Goal: Task Accomplishment & Management: Manage account settings

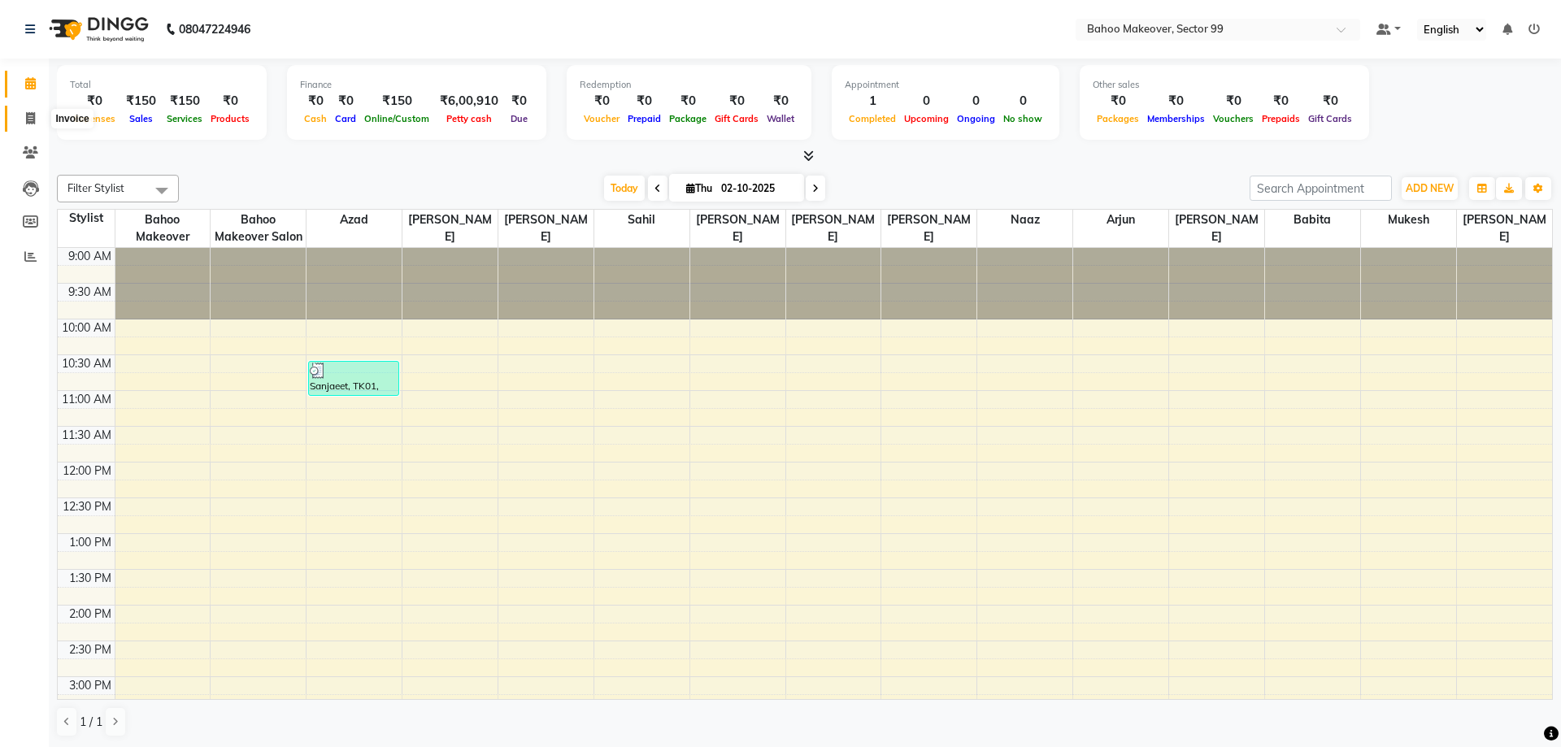
click at [33, 116] on icon at bounding box center [30, 118] width 9 height 12
select select "6856"
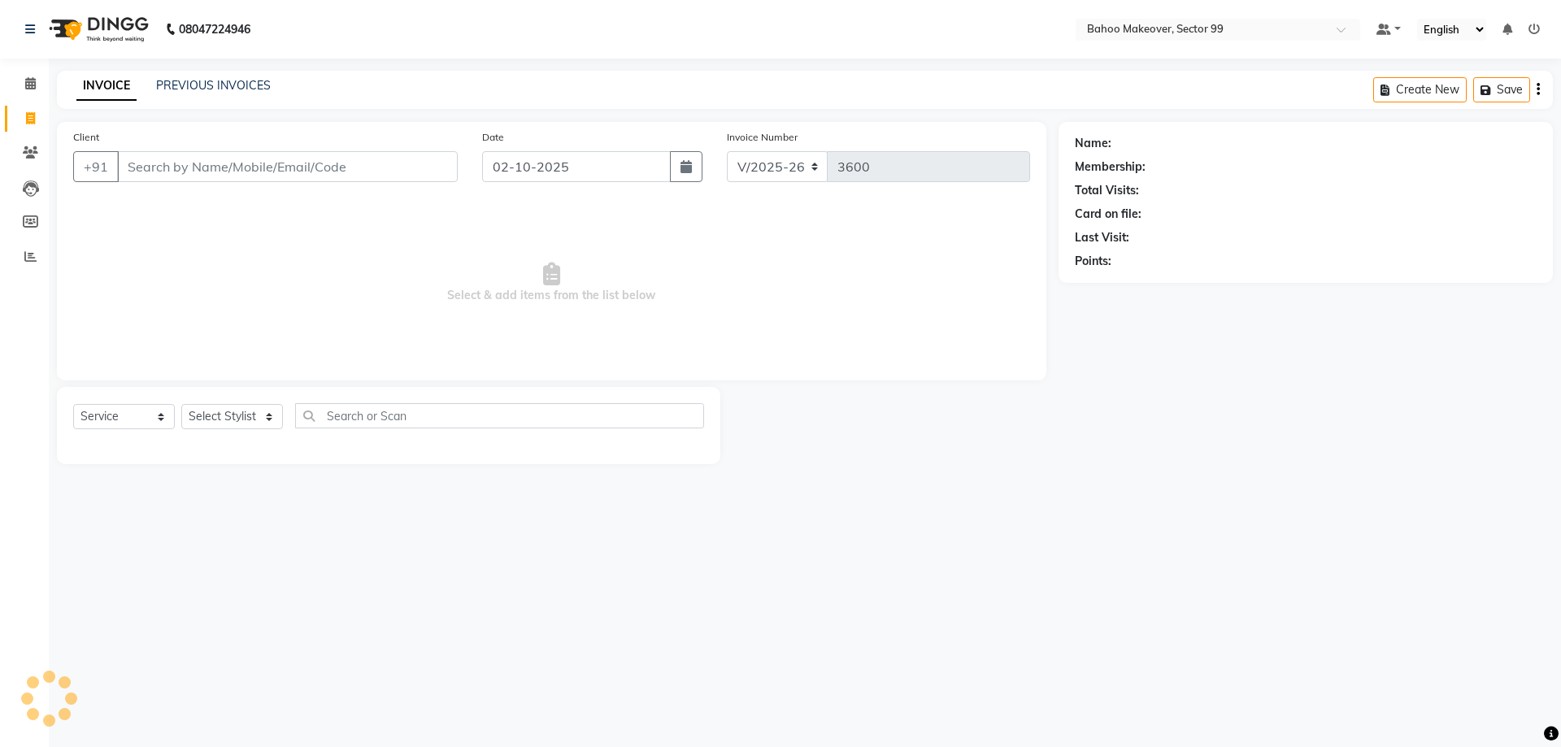
select select "membership"
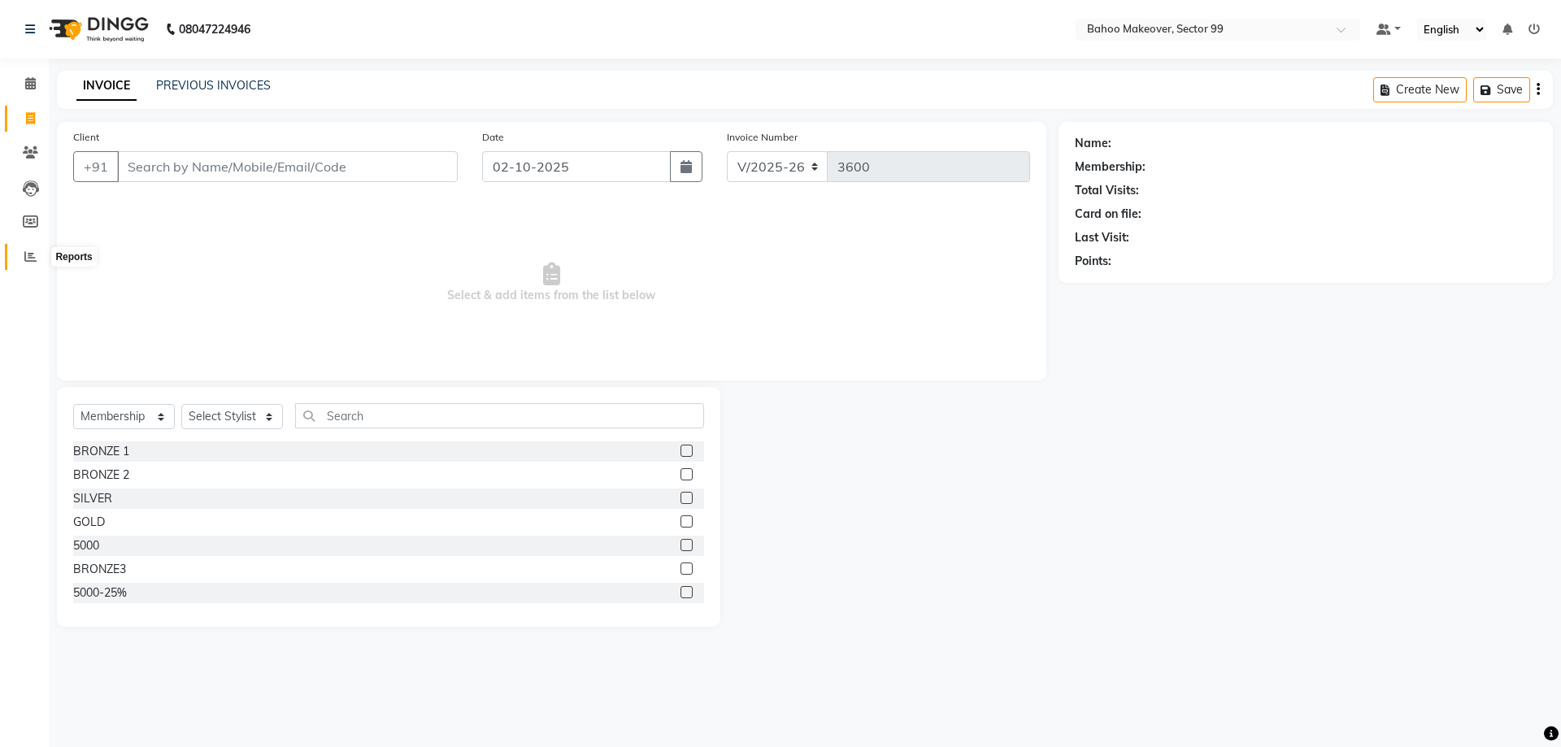
click at [32, 258] on icon at bounding box center [30, 256] width 12 height 12
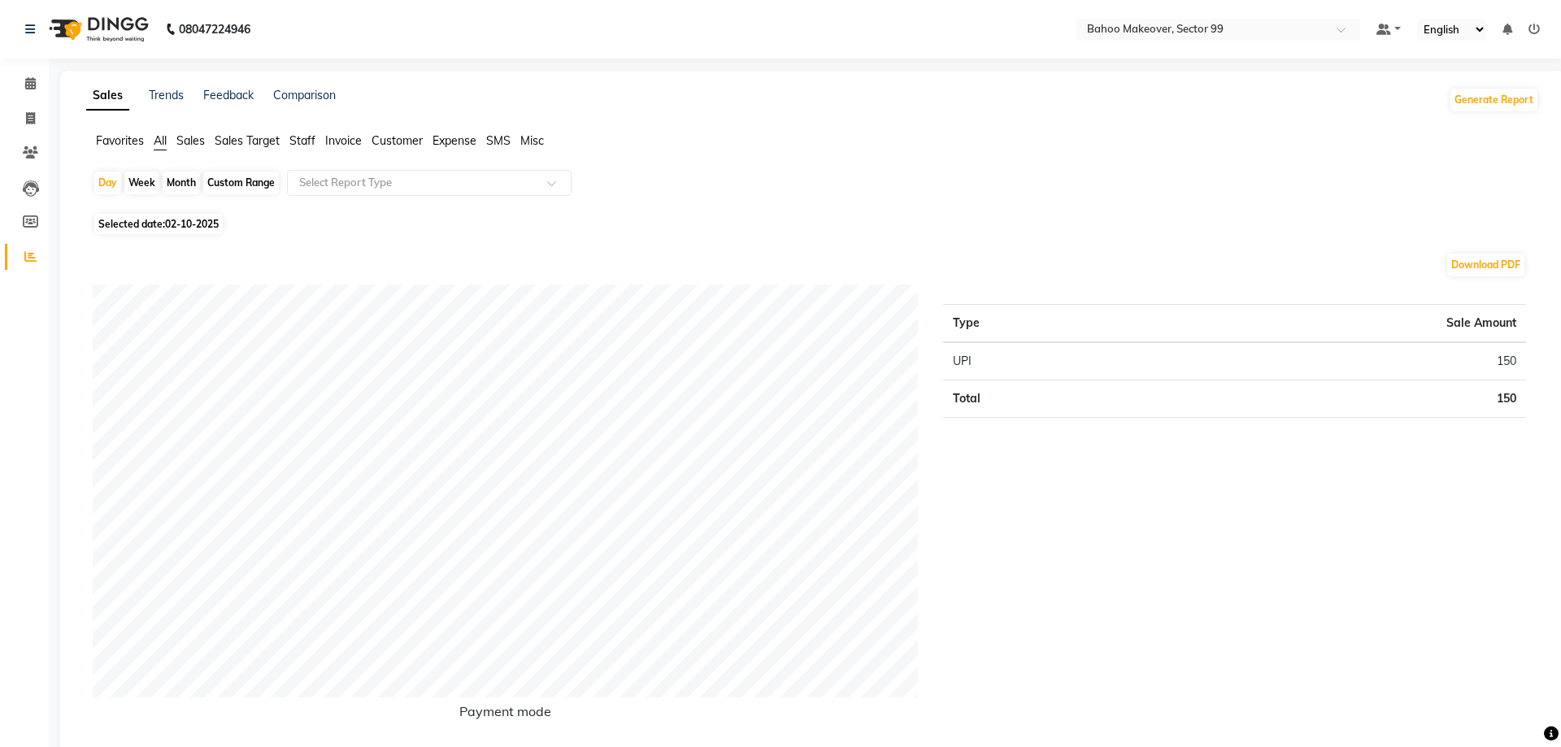
click at [187, 188] on div "Month" at bounding box center [181, 183] width 37 height 23
select select "10"
select select "2025"
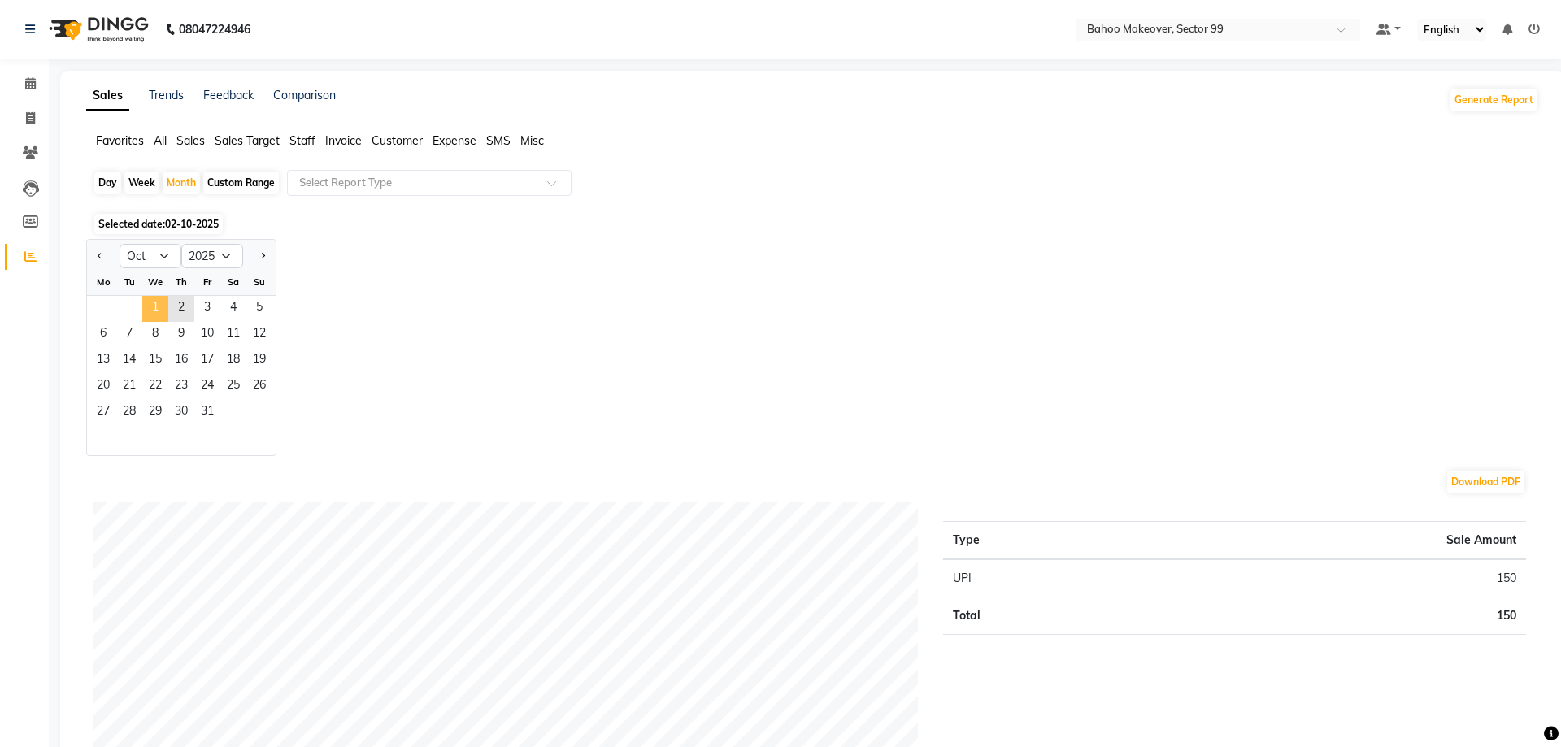
click at [160, 312] on span "1" at bounding box center [155, 309] width 26 height 26
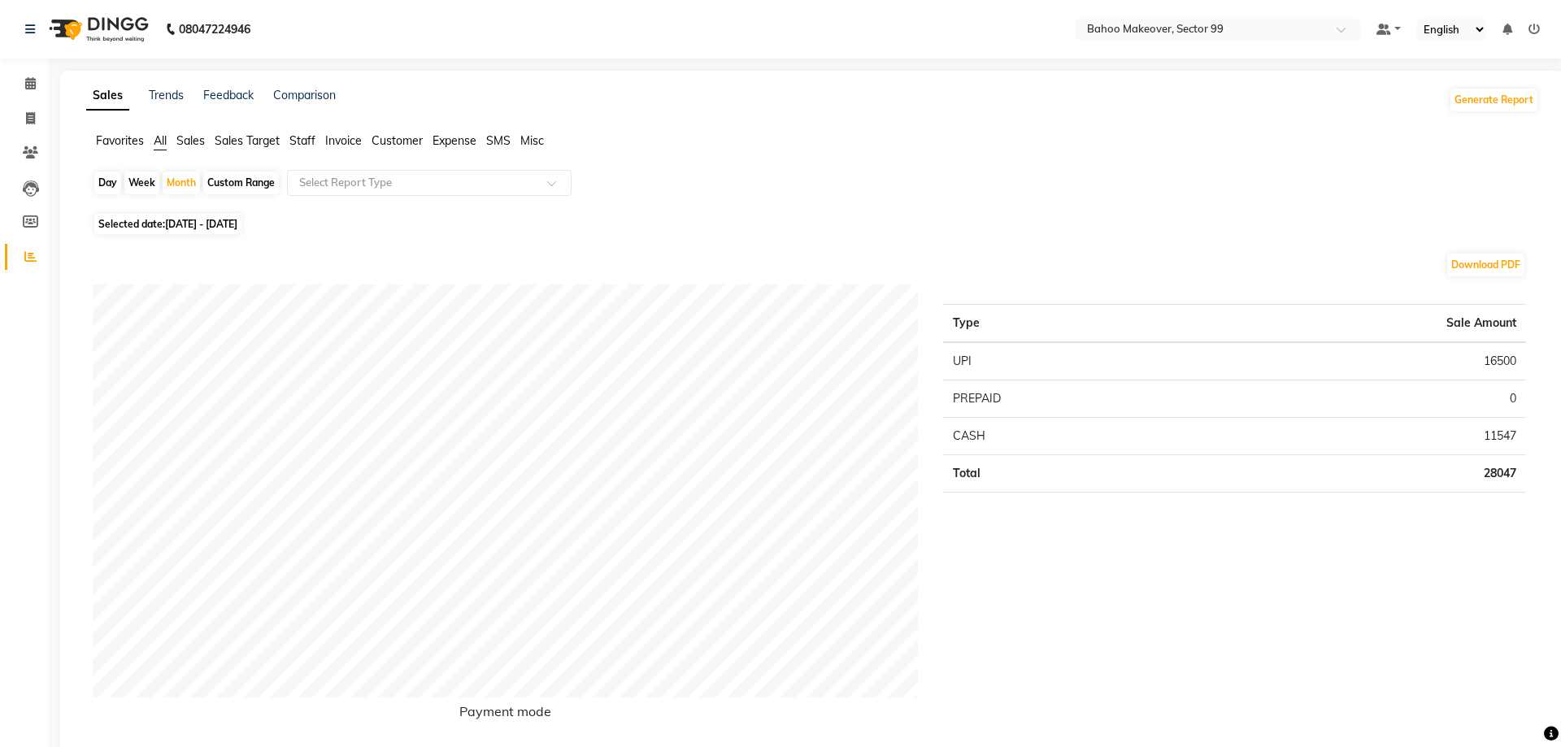
click at [141, 182] on div "Week" at bounding box center [141, 183] width 35 height 23
select select "10"
select select "2025"
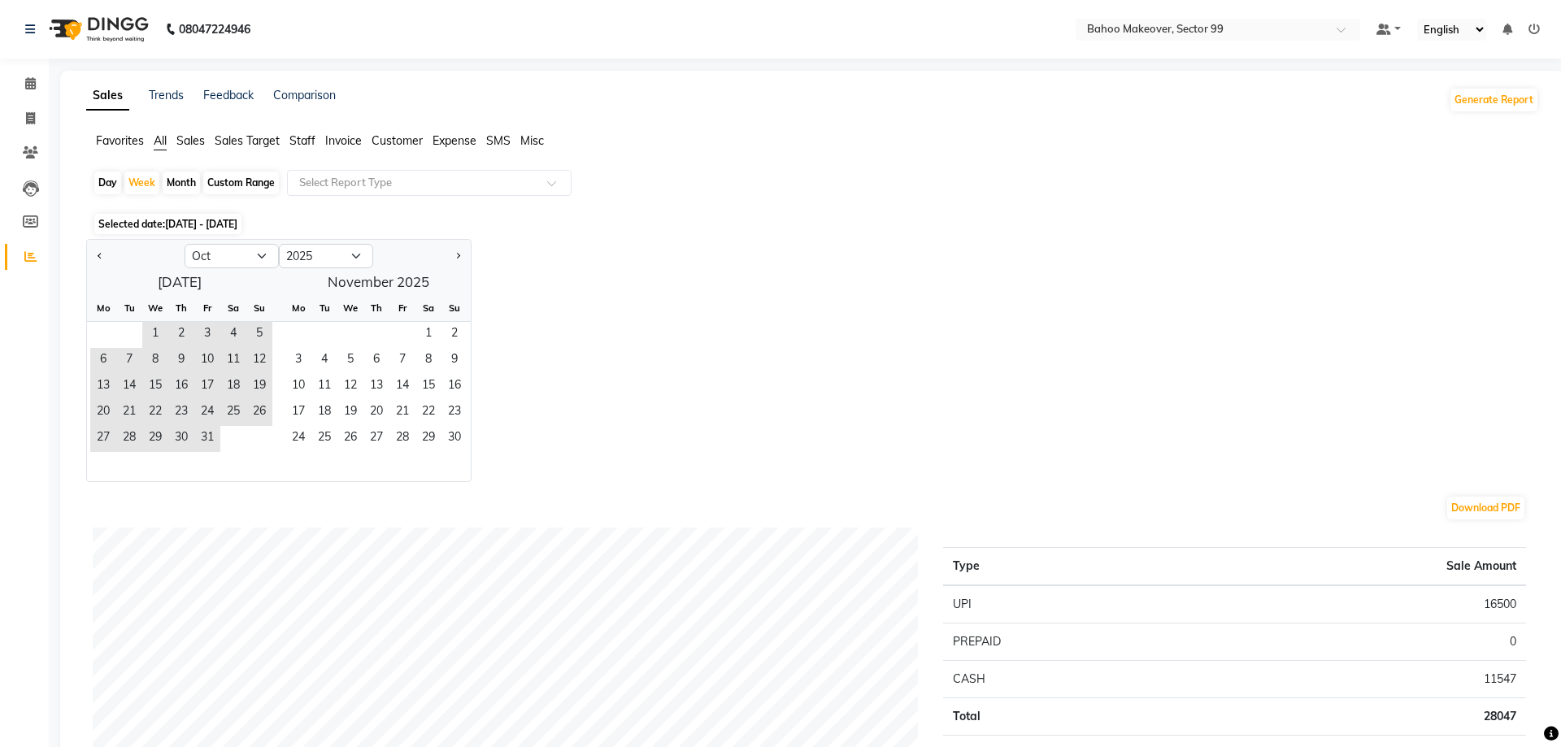
click at [189, 185] on div "Month" at bounding box center [181, 183] width 37 height 23
select select "10"
select select "2025"
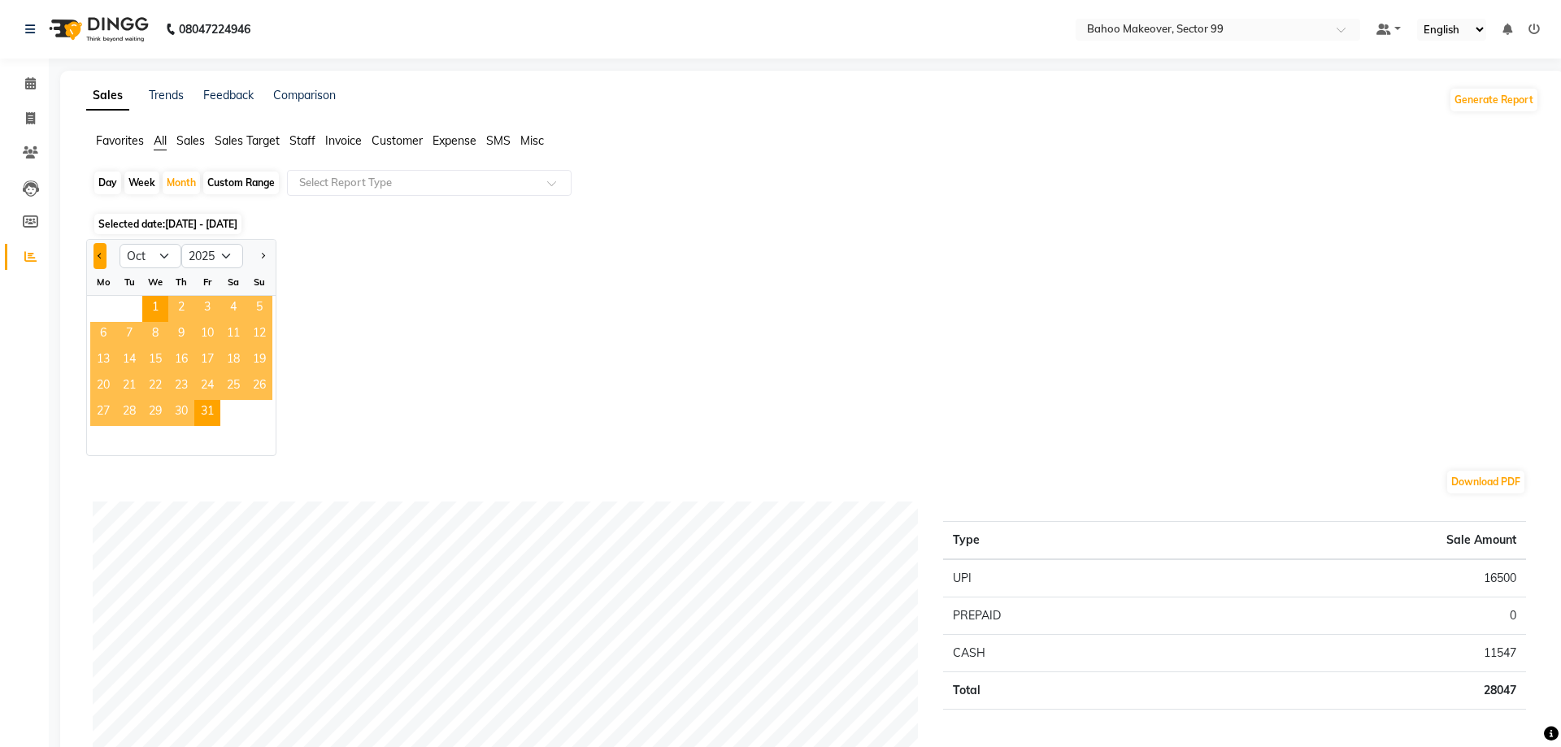
click at [97, 254] on button "Previous month" at bounding box center [99, 256] width 13 height 26
select select "9"
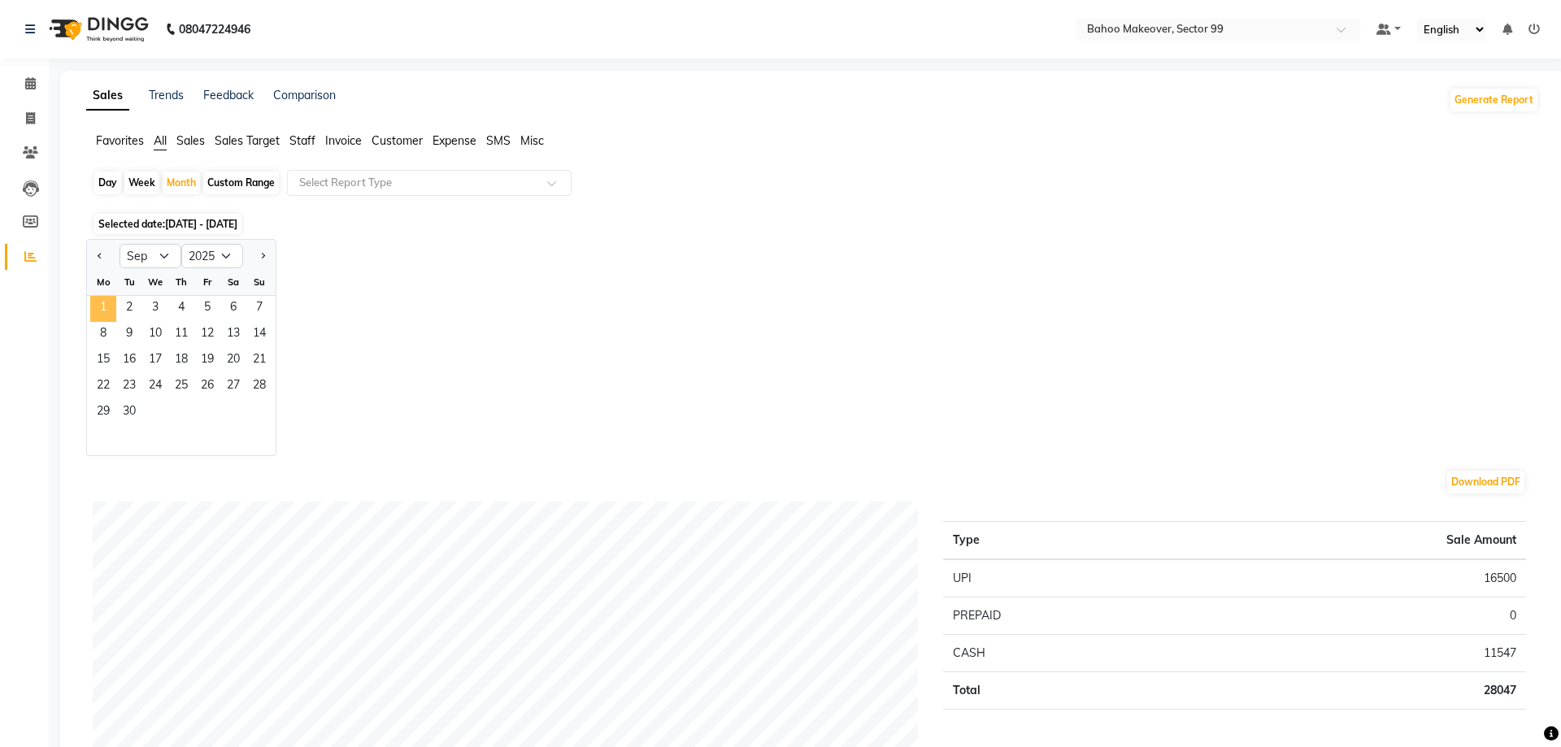
click at [108, 302] on span "1" at bounding box center [103, 309] width 26 height 26
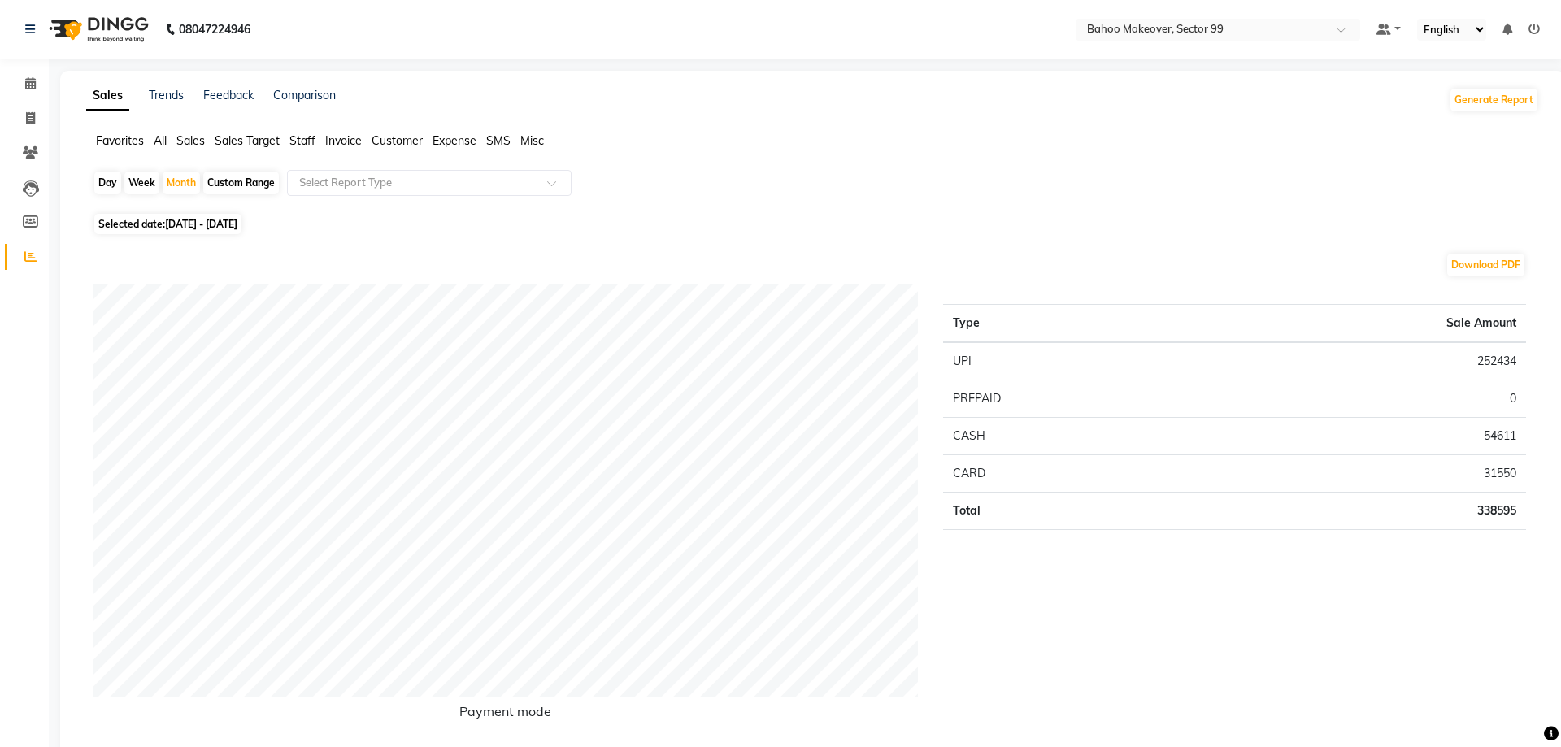
click at [298, 145] on span "Staff" at bounding box center [302, 140] width 26 height 15
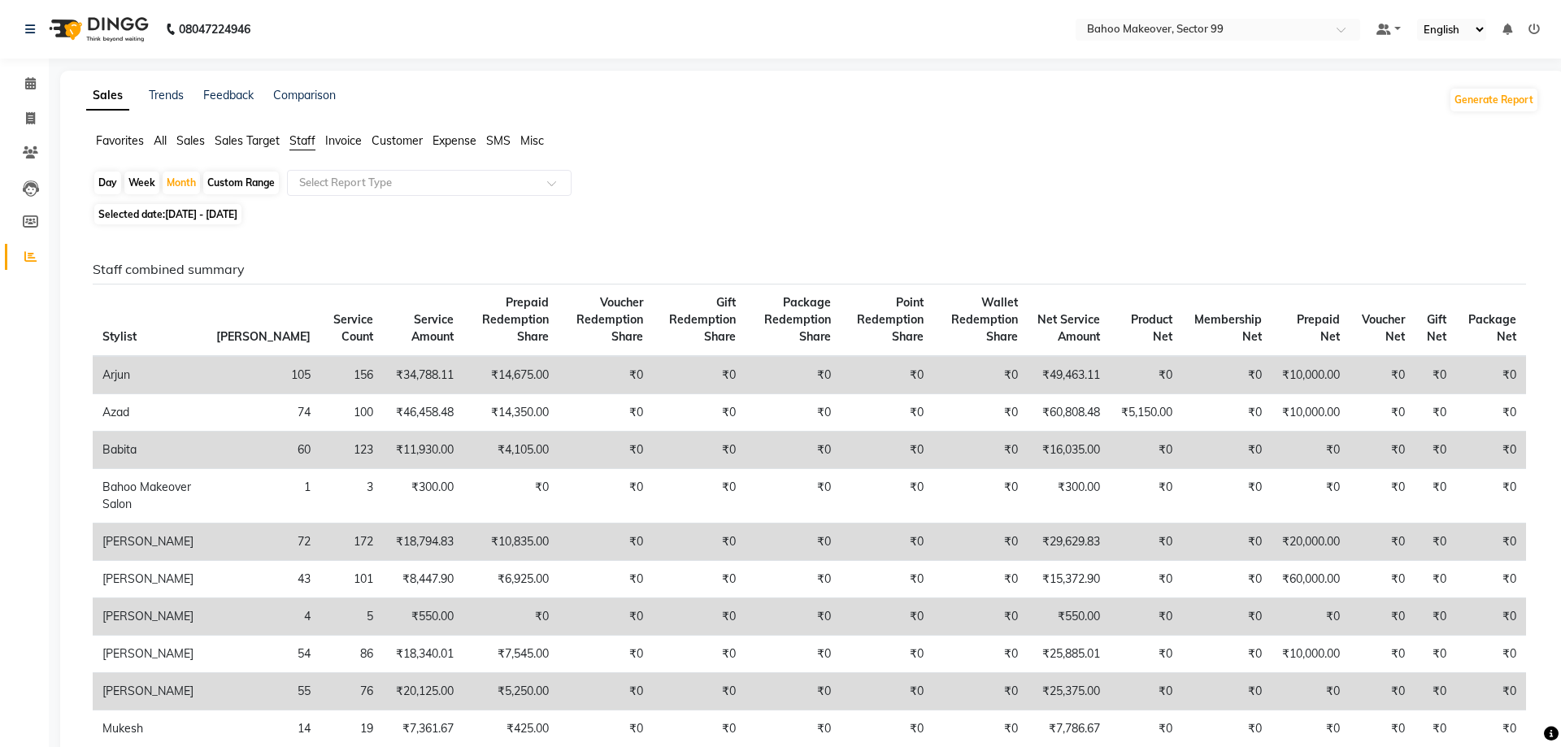
click at [180, 215] on span "[DATE] - [DATE]" at bounding box center [201, 214] width 72 height 12
select select "9"
select select "2025"
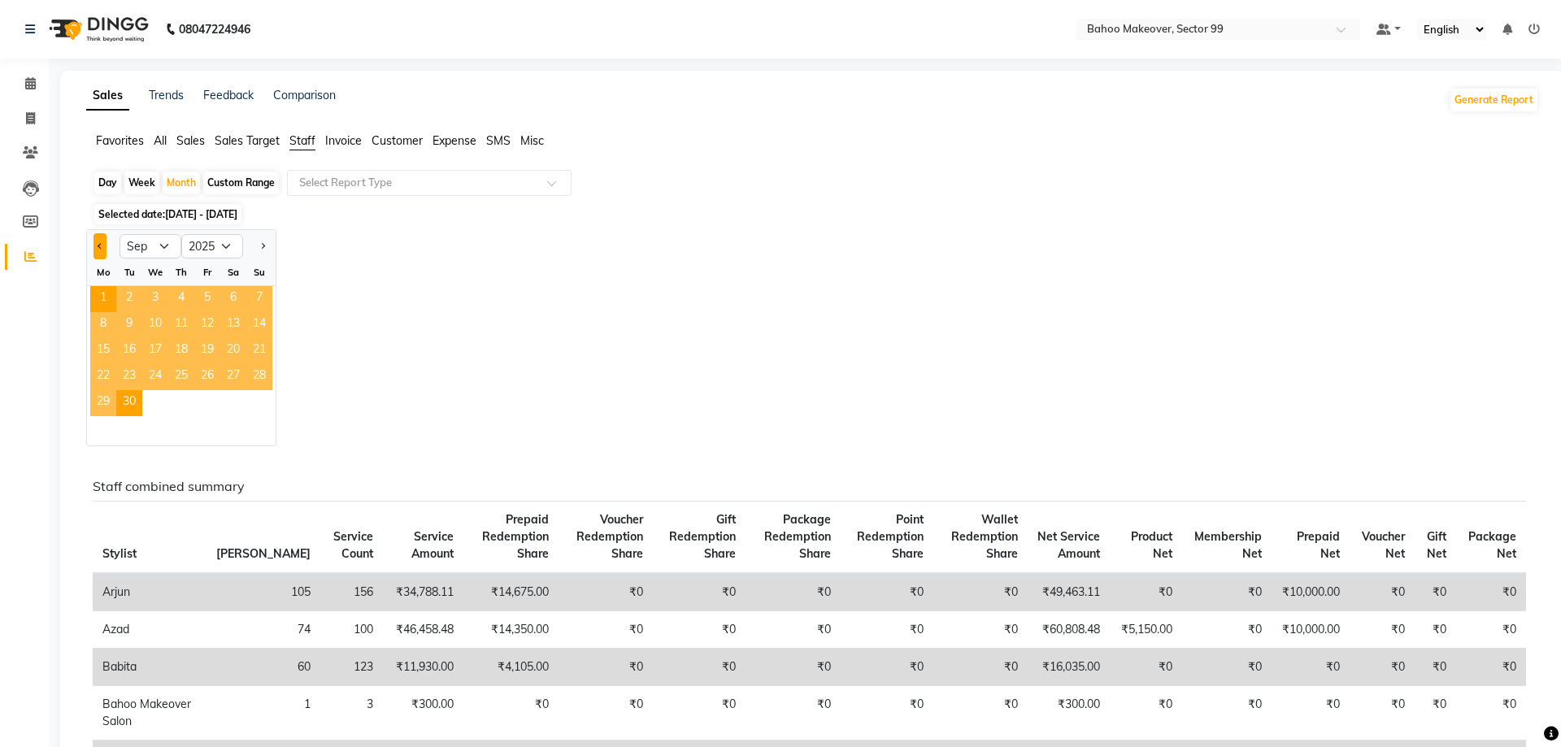
click at [98, 250] on button "Previous month" at bounding box center [99, 246] width 13 height 26
select select "8"
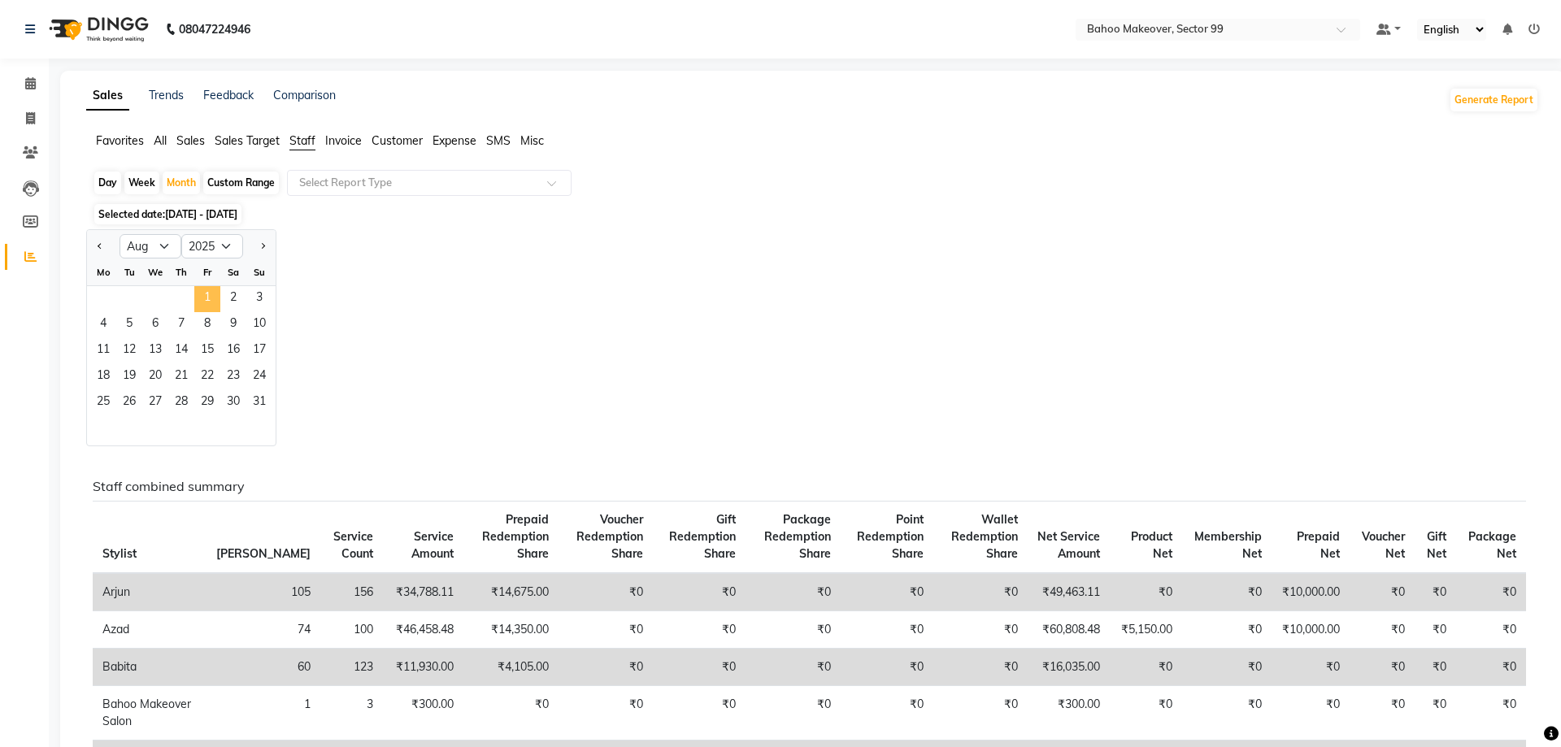
click at [206, 297] on span "1" at bounding box center [207, 299] width 26 height 26
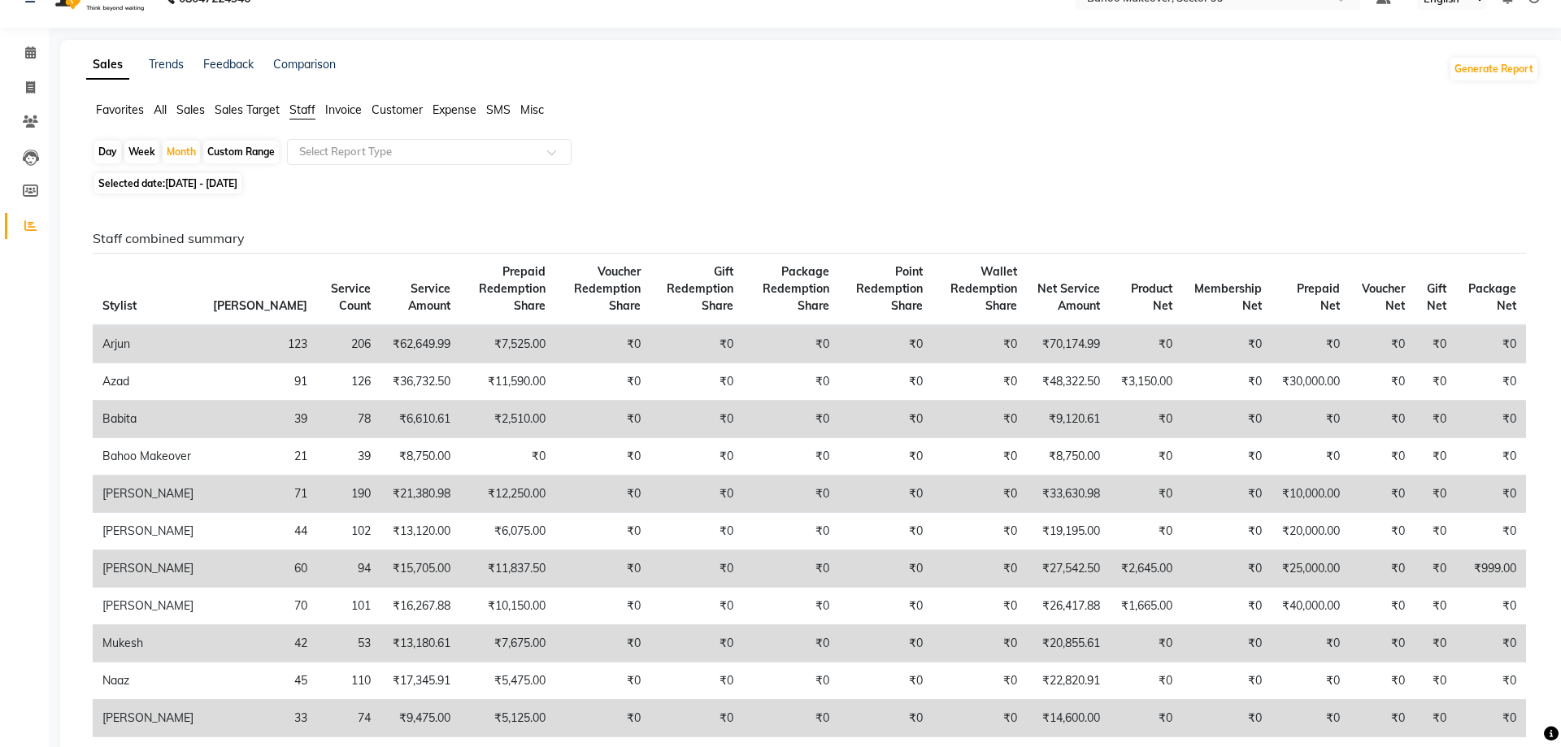
scroll to position [28, 0]
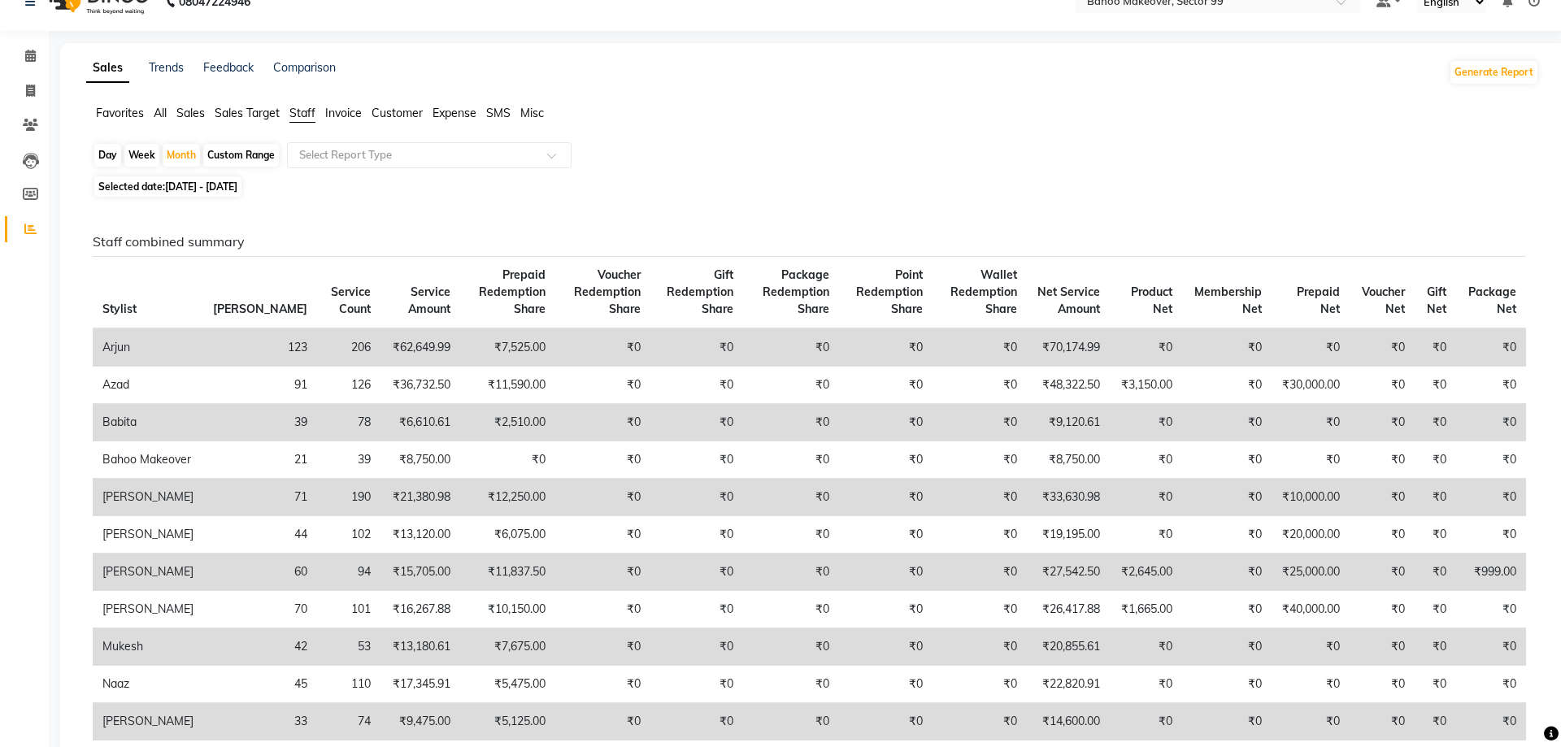
click at [200, 190] on span "[DATE] - [DATE]" at bounding box center [201, 186] width 72 height 12
select select "8"
select select "2025"
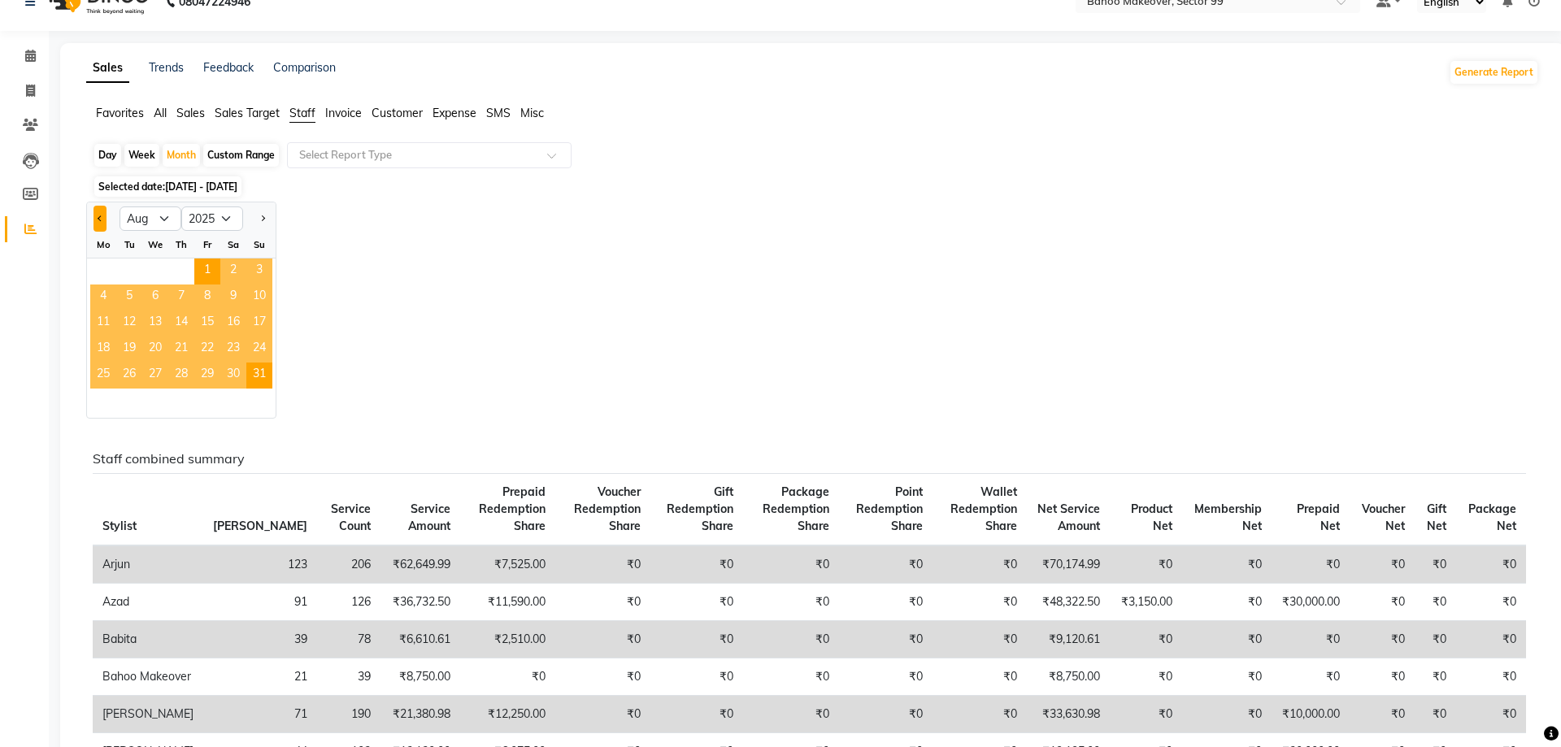
click at [98, 228] on button "Previous month" at bounding box center [99, 219] width 13 height 26
select select "7"
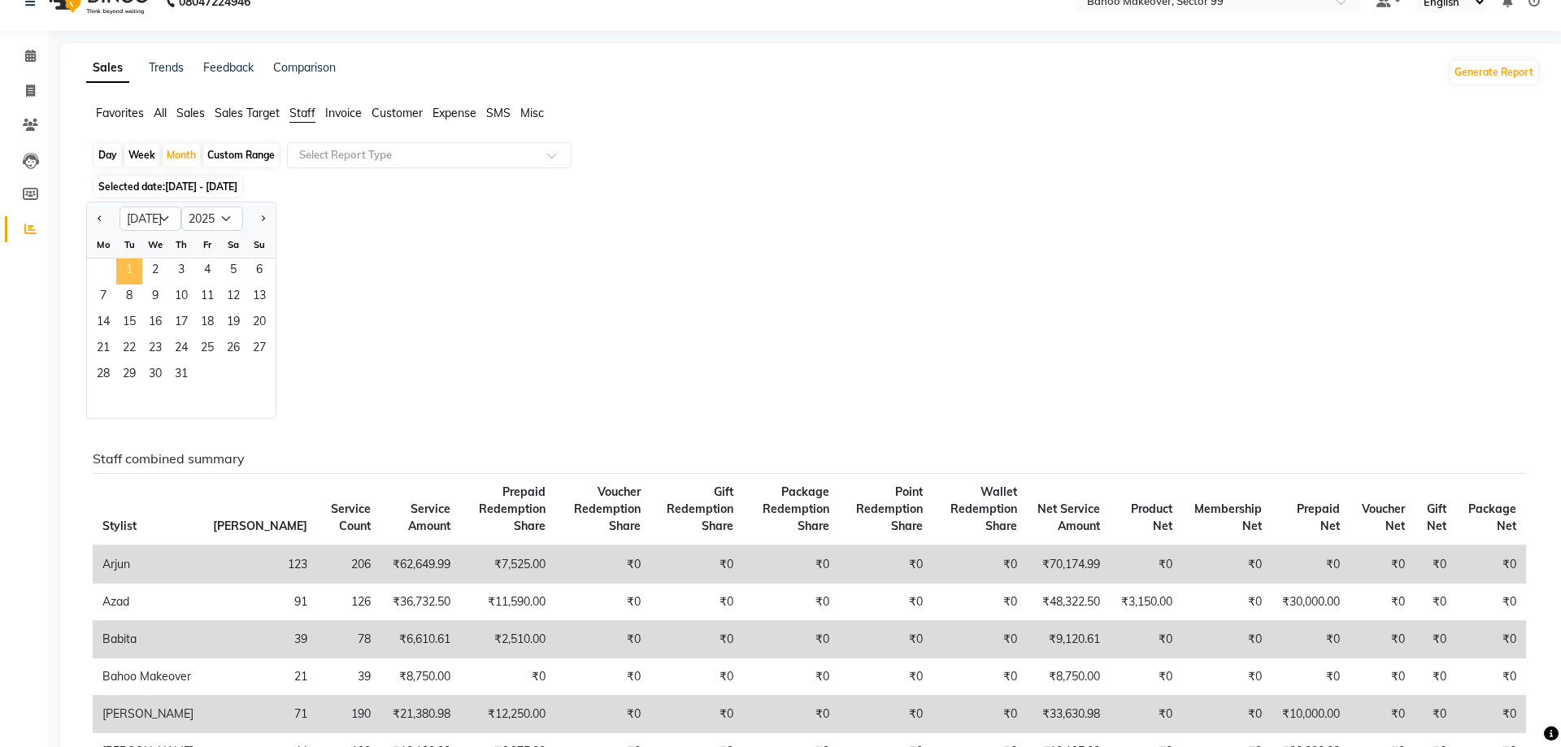
click at [134, 271] on span "1" at bounding box center [129, 271] width 26 height 26
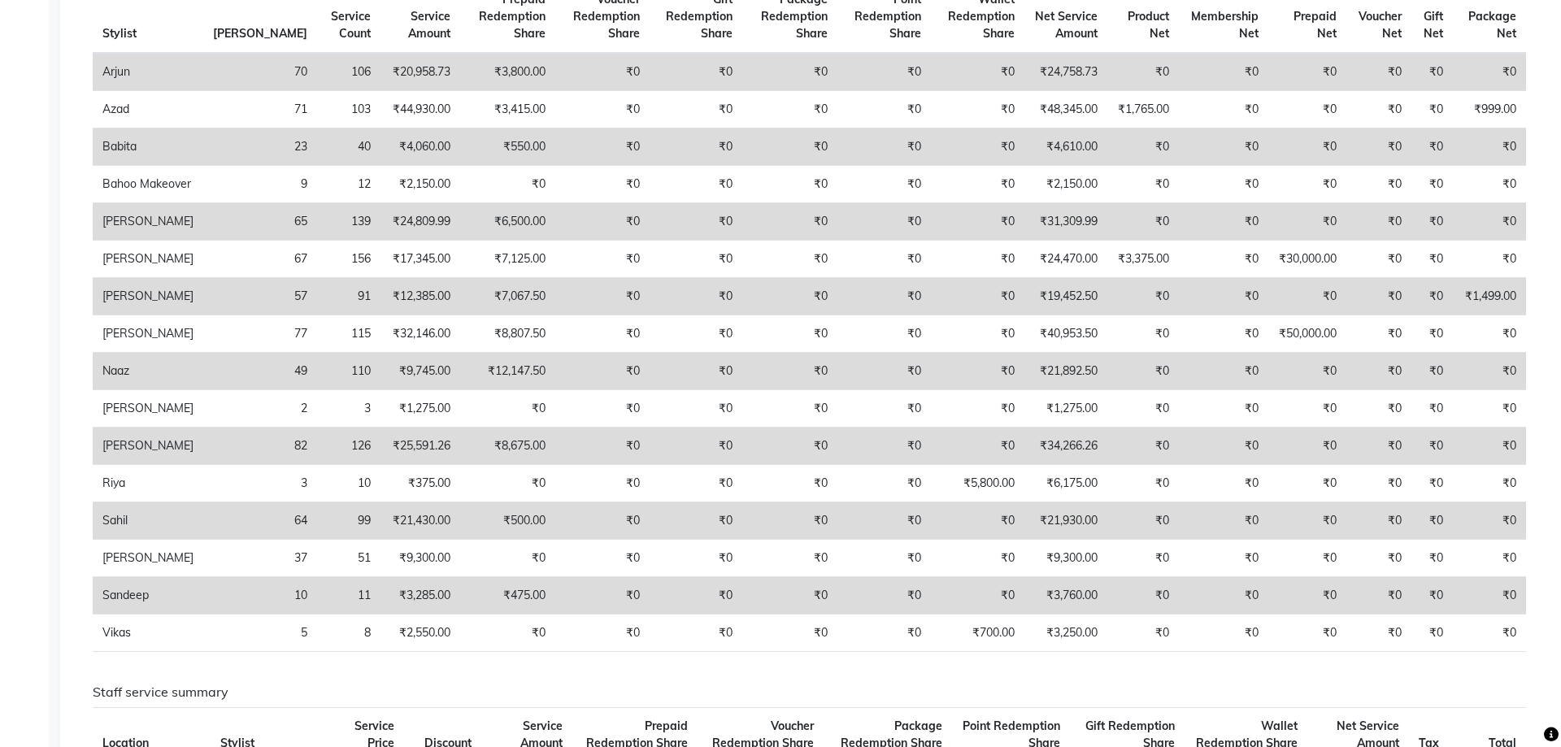
scroll to position [291, 0]
